Goal: Navigation & Orientation: Find specific page/section

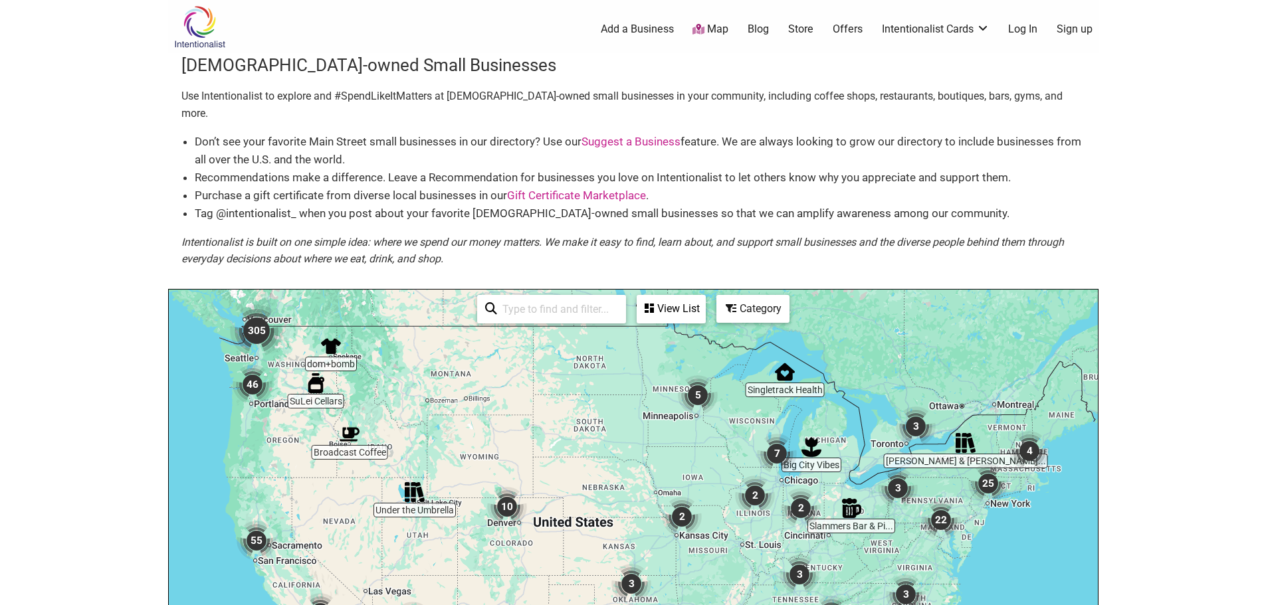
click at [258, 322] on img "305" at bounding box center [256, 330] width 53 height 53
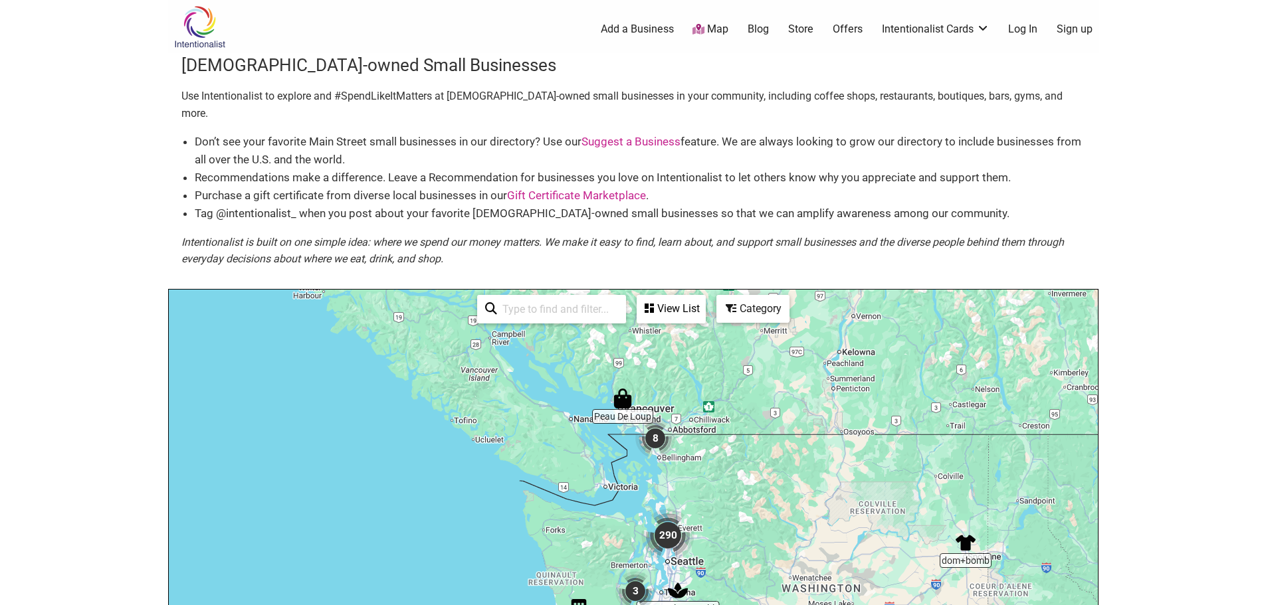
click at [674, 521] on img "290" at bounding box center [667, 535] width 53 height 53
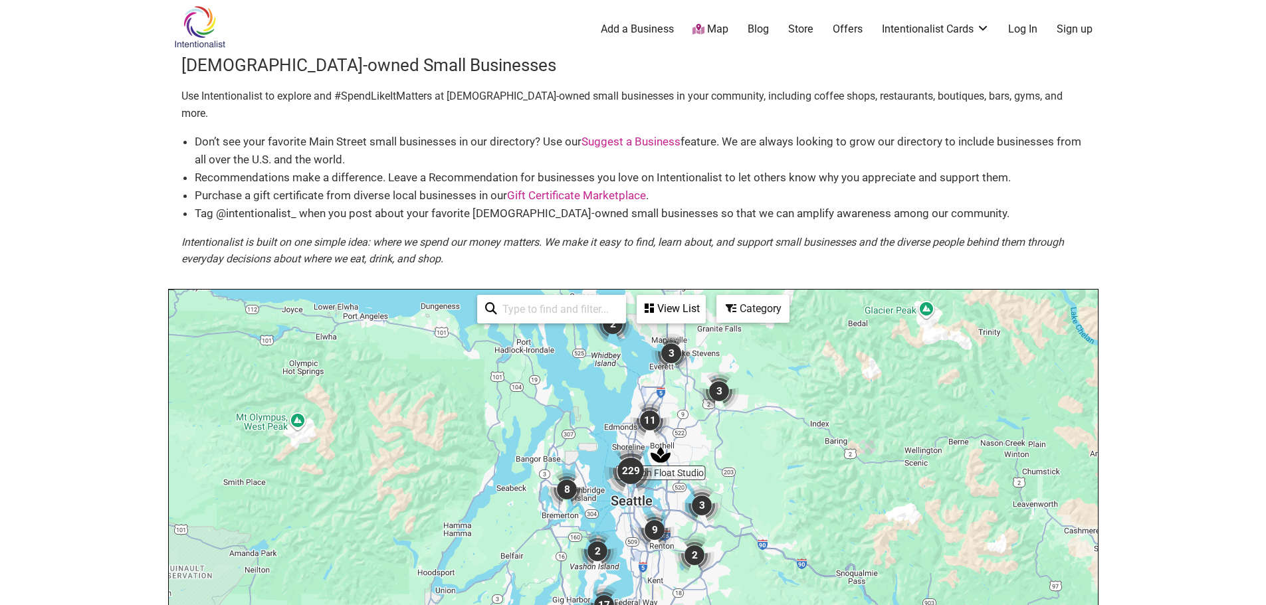
drag, startPoint x: 782, startPoint y: 565, endPoint x: 791, endPoint y: 471, distance: 94.8
click at [791, 471] on div "To navigate, press the arrow keys." at bounding box center [633, 548] width 929 height 517
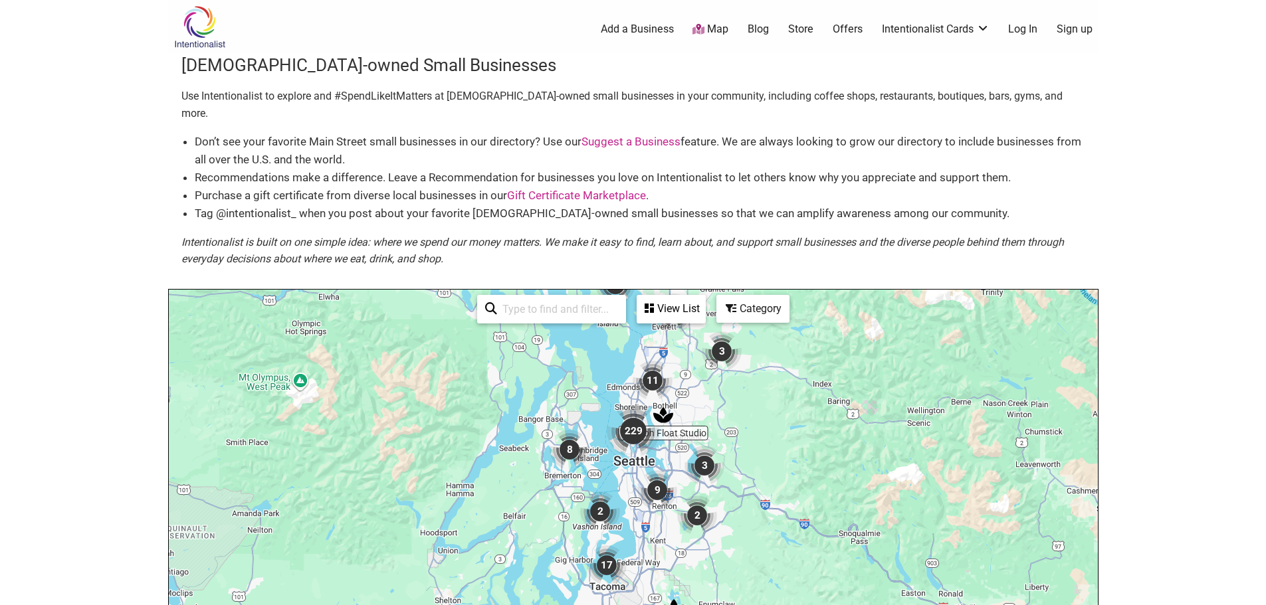
click at [641, 418] on img "229" at bounding box center [633, 431] width 53 height 53
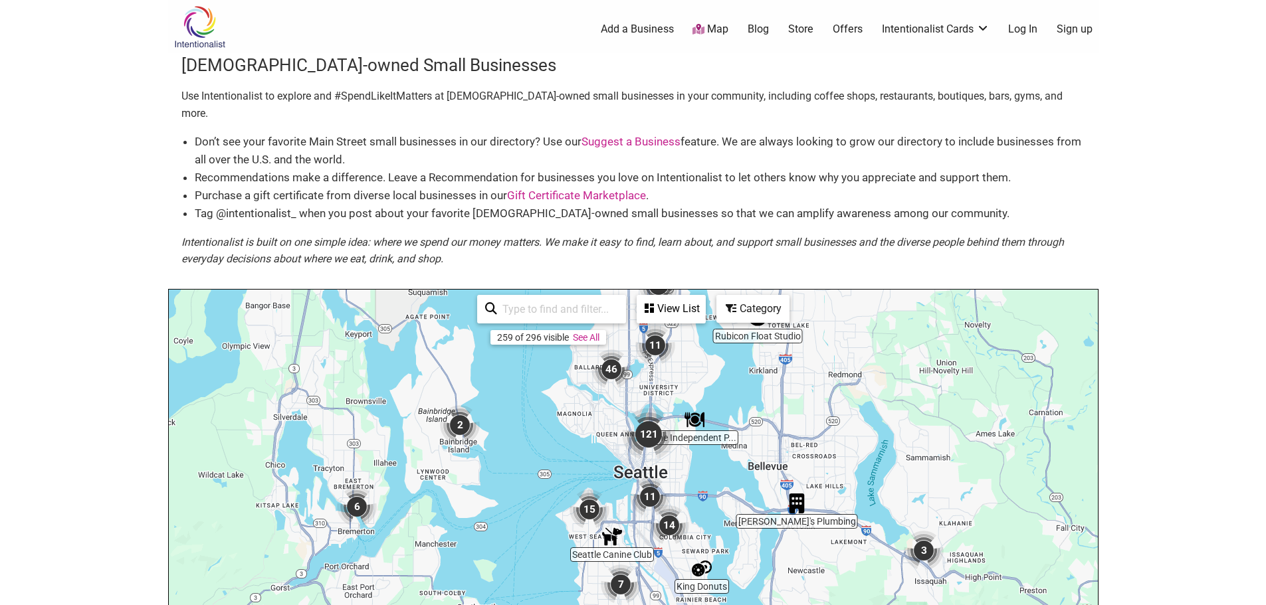
drag, startPoint x: 666, startPoint y: 527, endPoint x: 716, endPoint y: 435, distance: 105.2
click at [716, 435] on div "To navigate, press the arrow keys." at bounding box center [633, 548] width 929 height 517
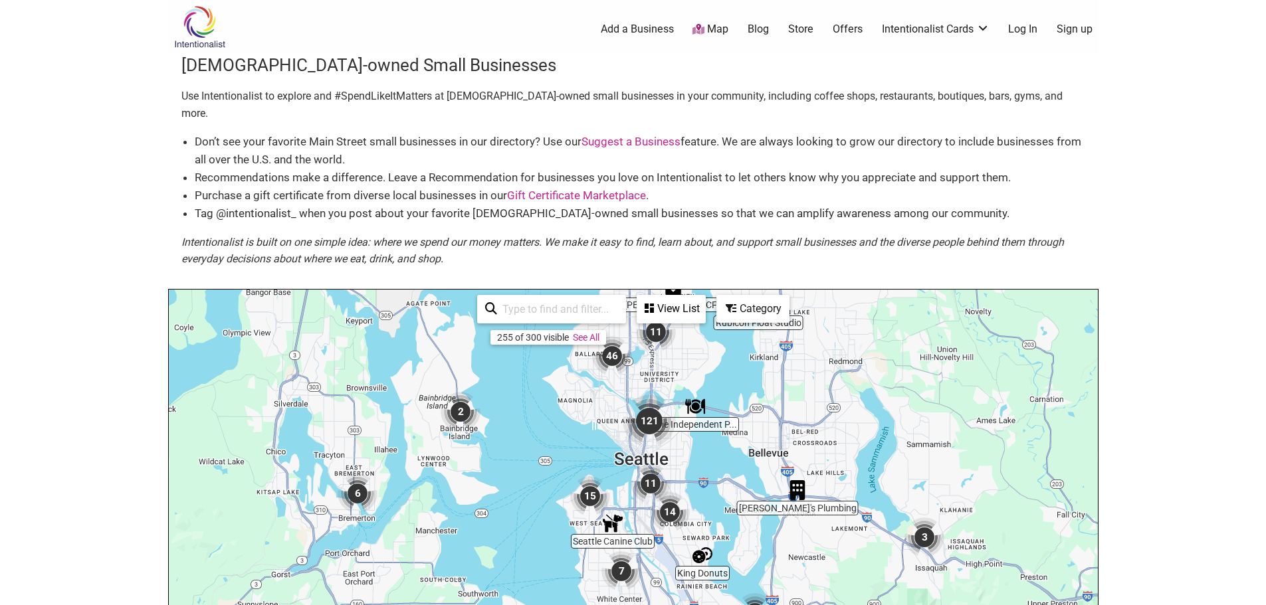
click at [646, 408] on img "121" at bounding box center [648, 421] width 53 height 53
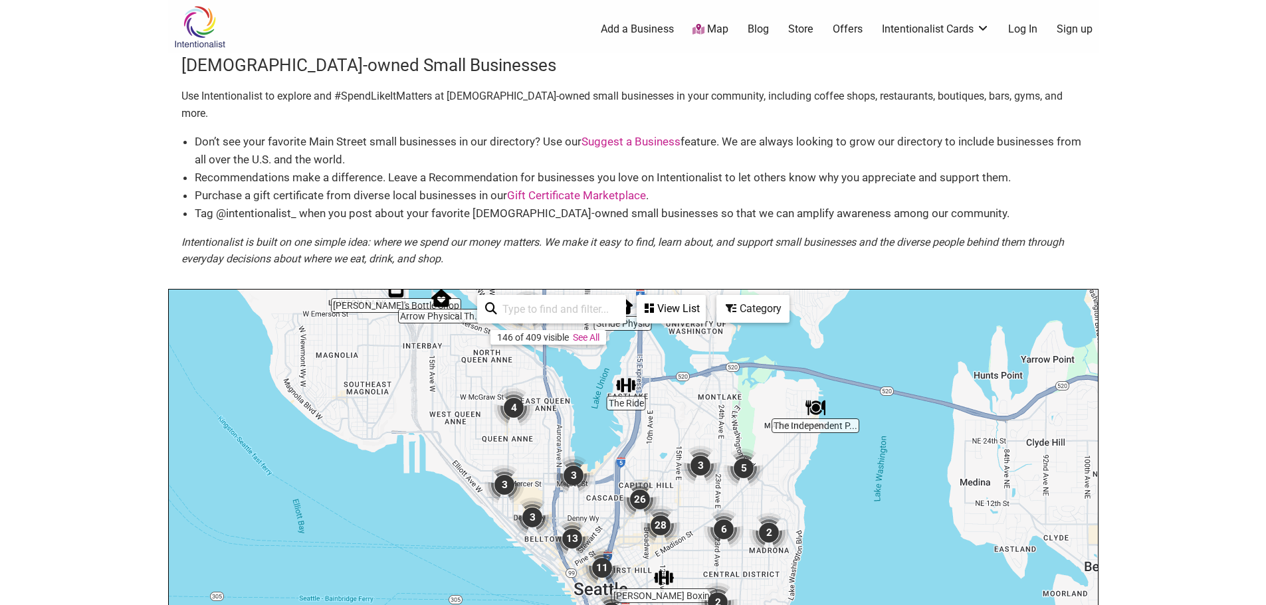
click at [635, 480] on img "26" at bounding box center [640, 500] width 40 height 40
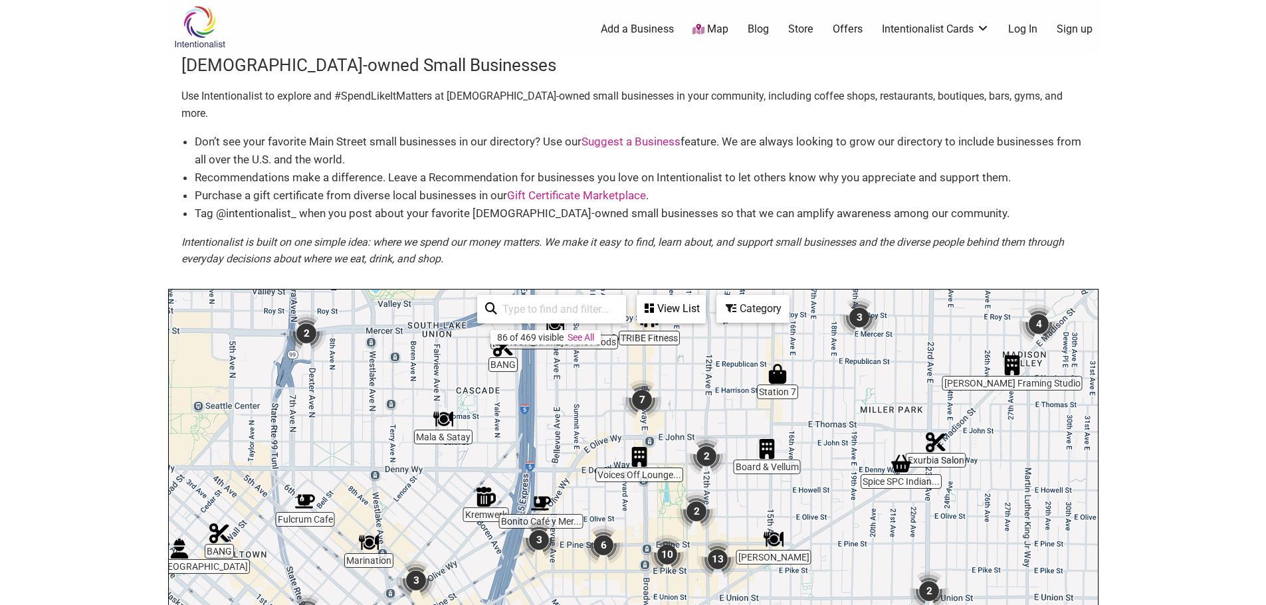
drag, startPoint x: 729, startPoint y: 488, endPoint x: 728, endPoint y: 390, distance: 97.7
click at [728, 390] on div "To navigate, press the arrow keys." at bounding box center [633, 548] width 929 height 517
click at [765, 439] on img "Board & Vellum" at bounding box center [767, 449] width 20 height 20
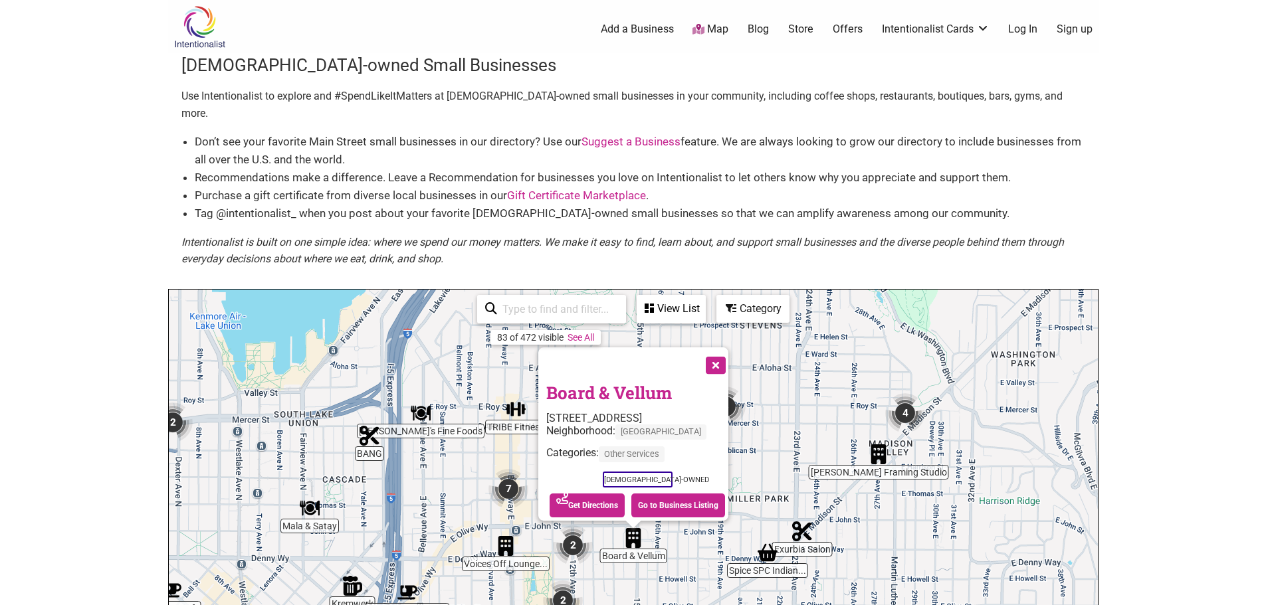
click at [724, 347] on button "Close" at bounding box center [714, 363] width 33 height 33
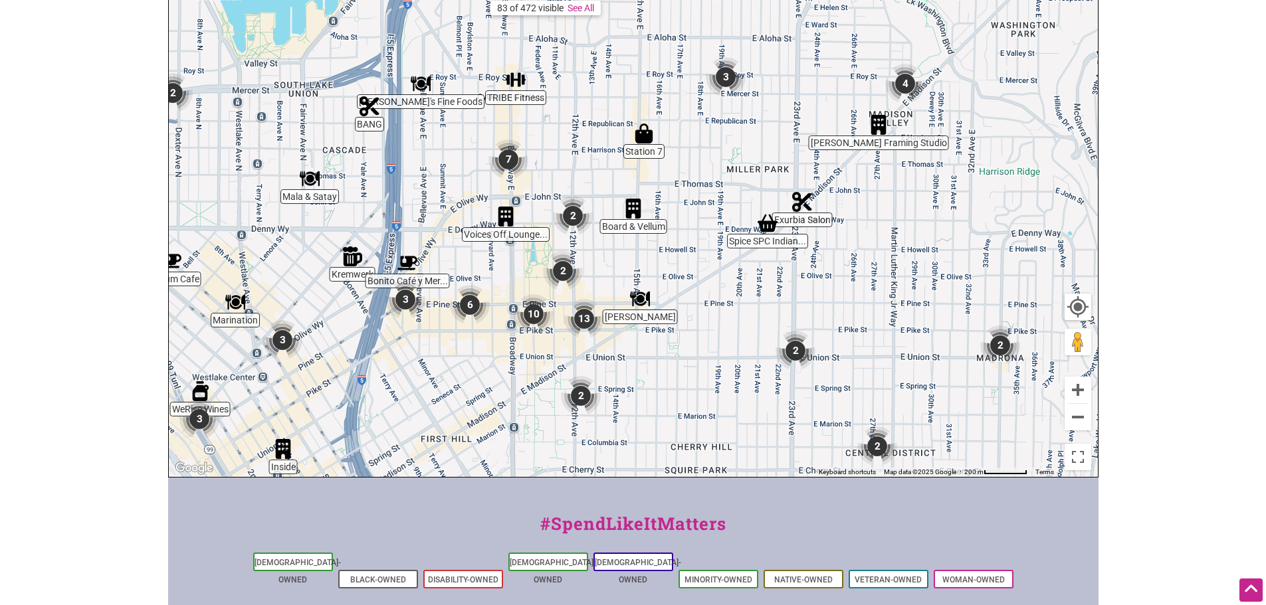
scroll to position [329, 0]
click at [530, 298] on img "10" at bounding box center [534, 315] width 40 height 40
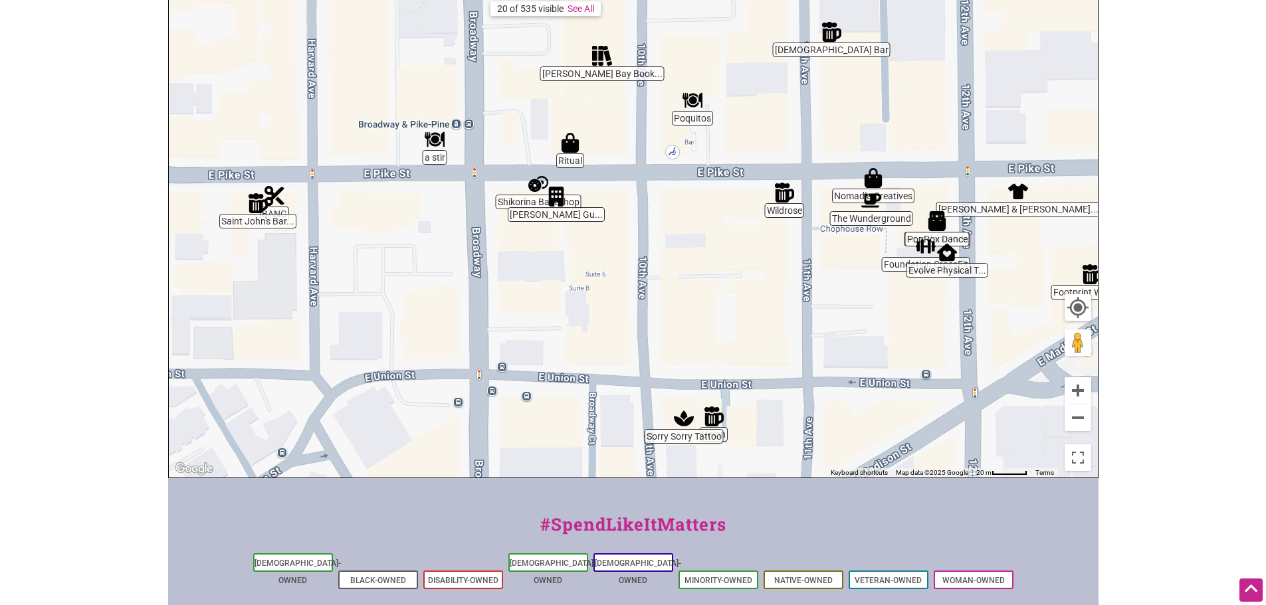
drag, startPoint x: 673, startPoint y: 239, endPoint x: 673, endPoint y: 258, distance: 18.6
click at [673, 258] on div "To navigate, press the arrow keys." at bounding box center [633, 219] width 929 height 517
click at [941, 211] on img "PopRox Dance" at bounding box center [937, 221] width 20 height 20
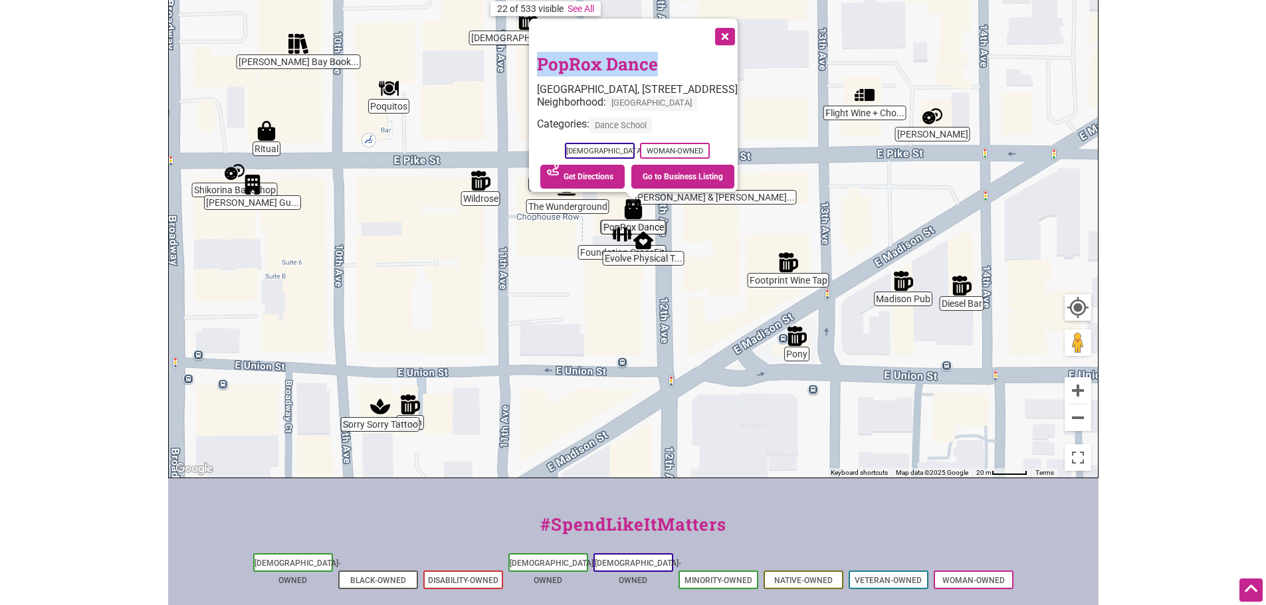
drag, startPoint x: 624, startPoint y: 38, endPoint x: 484, endPoint y: 39, distance: 140.8
click at [484, 39] on div "To navigate, press the arrow keys. PopRox Dance [GEOGRAPHIC_DATA], [STREET_ADDR…" at bounding box center [633, 219] width 929 height 517
copy div "PopRox Dance"
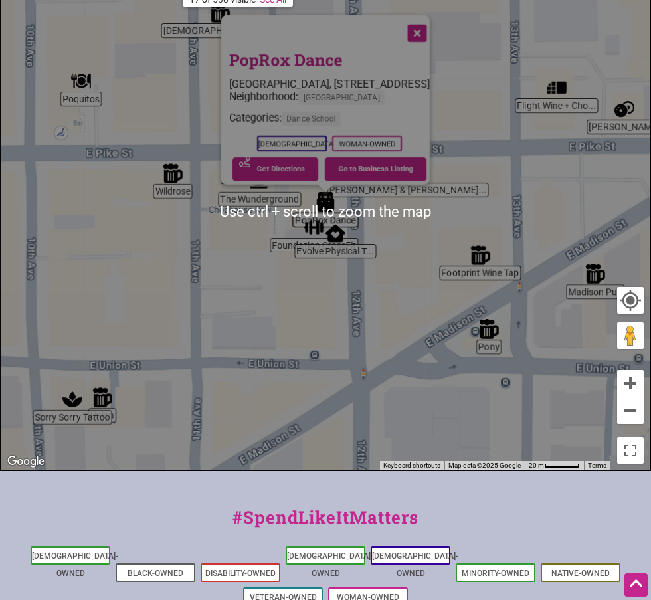
scroll to position [354, 0]
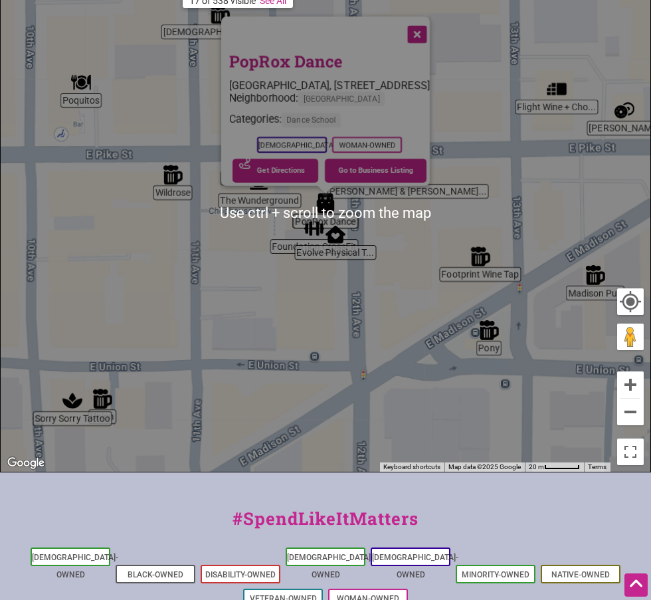
click at [430, 62] on h3 "PopRox Dance" at bounding box center [329, 61] width 201 height 23
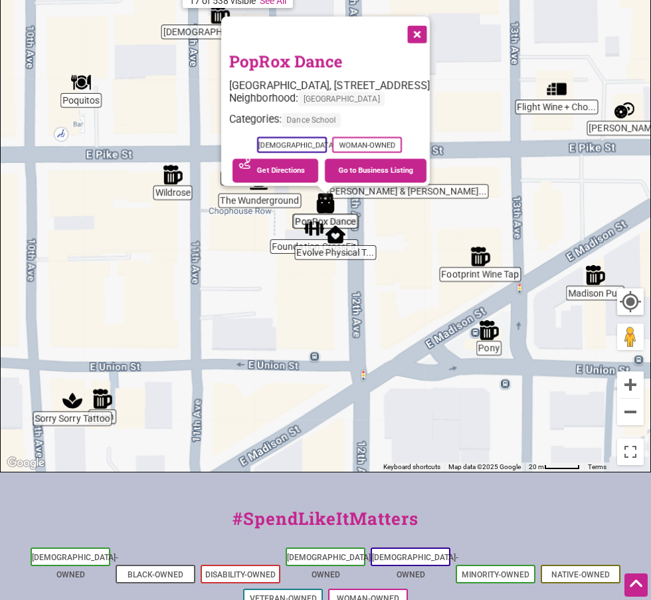
click at [432, 37] on button "Close" at bounding box center [415, 33] width 33 height 33
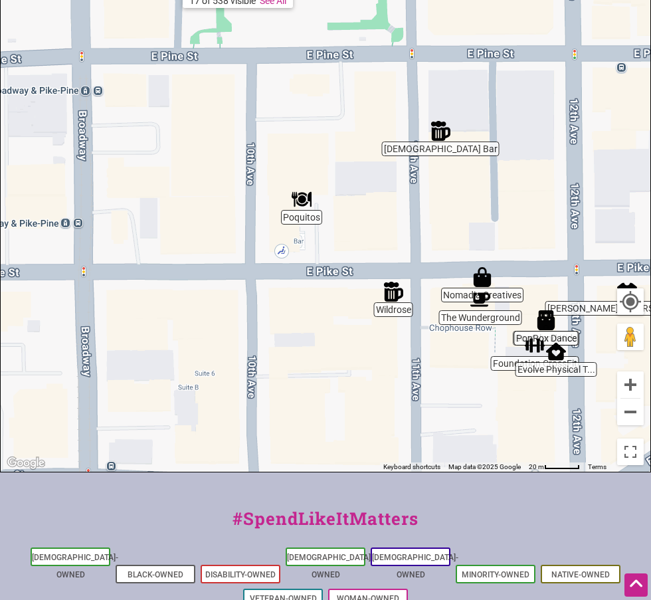
drag, startPoint x: 351, startPoint y: 154, endPoint x: 575, endPoint y: 270, distance: 252.0
click at [575, 270] on div "To navigate, press the arrow keys." at bounding box center [326, 213] width 650 height 517
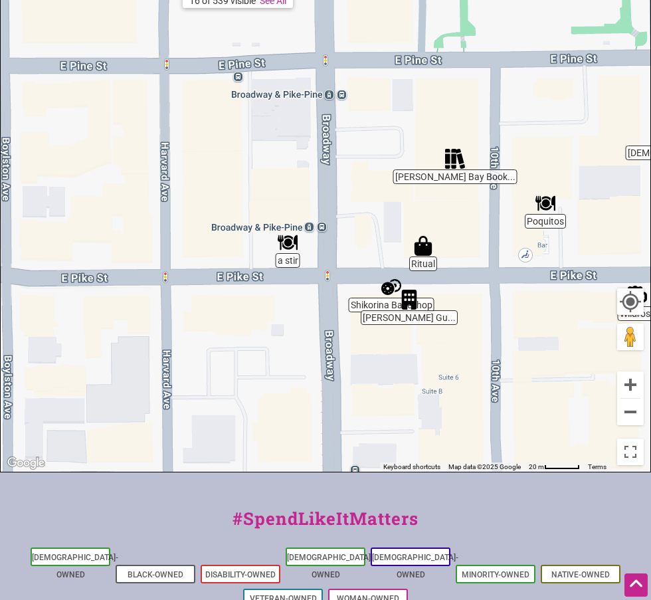
drag, startPoint x: 276, startPoint y: 295, endPoint x: 526, endPoint y: 293, distance: 249.8
click at [526, 293] on div "To navigate, press the arrow keys." at bounding box center [326, 213] width 650 height 517
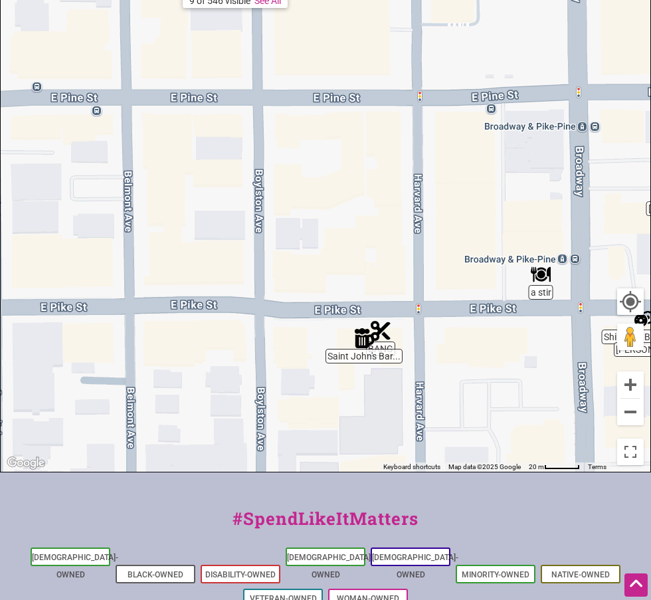
drag, startPoint x: 231, startPoint y: 343, endPoint x: 502, endPoint y: 368, distance: 272.2
click at [502, 368] on div "To navigate, press the arrow keys." at bounding box center [326, 213] width 650 height 517
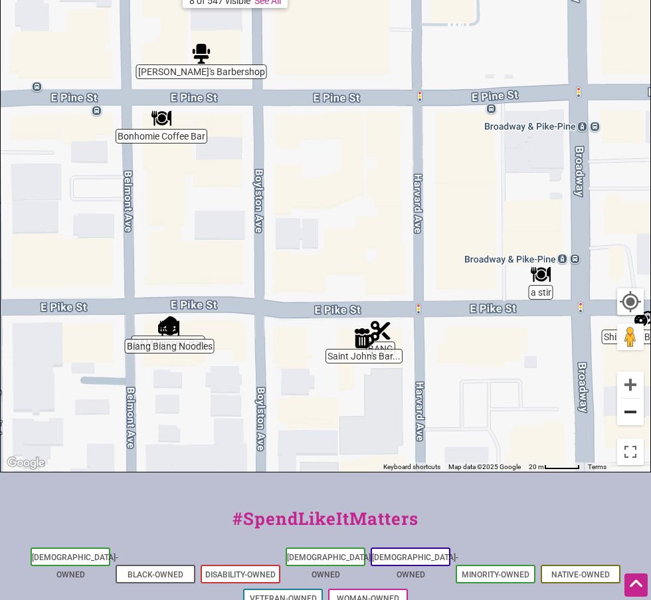
click at [631, 425] on button "Zoom out" at bounding box center [630, 412] width 27 height 27
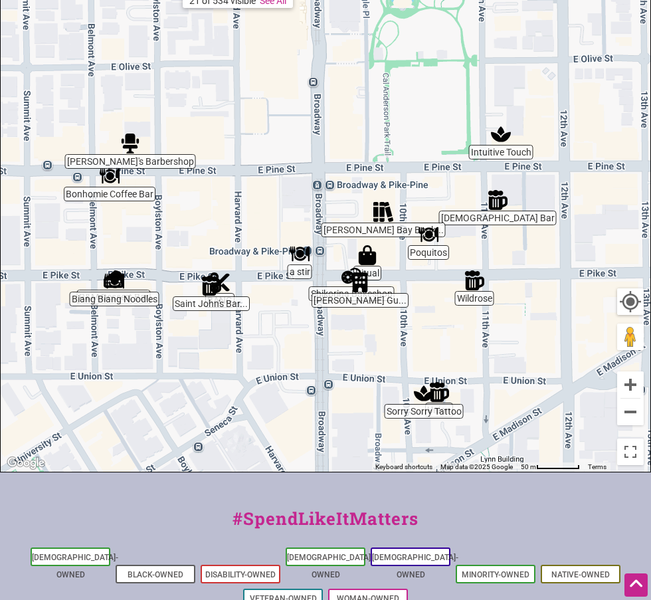
drag, startPoint x: 128, startPoint y: 217, endPoint x: 3, endPoint y: 231, distance: 125.7
click at [3, 231] on div "To navigate, press the arrow keys." at bounding box center [326, 213] width 650 height 517
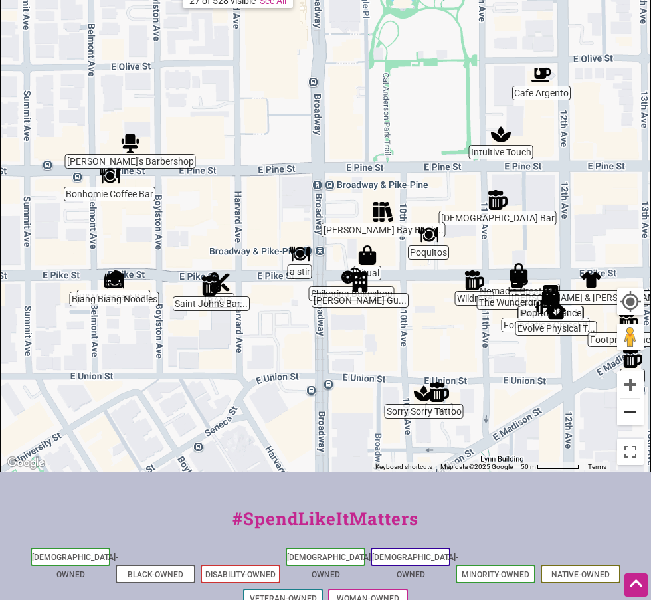
click at [629, 422] on button "Zoom out" at bounding box center [630, 412] width 27 height 27
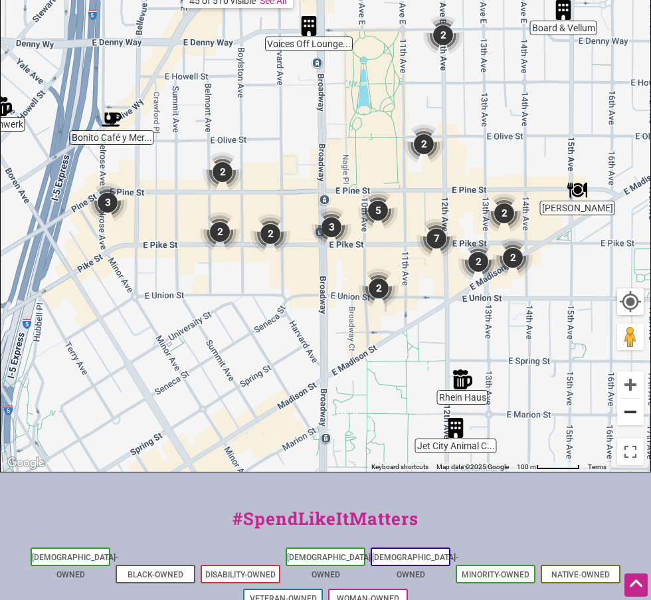
click at [629, 422] on button "Zoom out" at bounding box center [630, 412] width 27 height 27
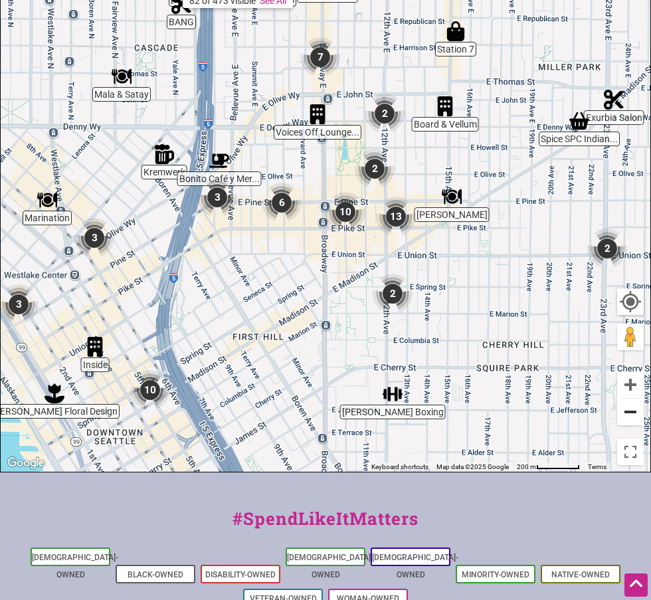
click at [629, 422] on button "Zoom out" at bounding box center [630, 412] width 27 height 27
